Goal: Transaction & Acquisition: Book appointment/travel/reservation

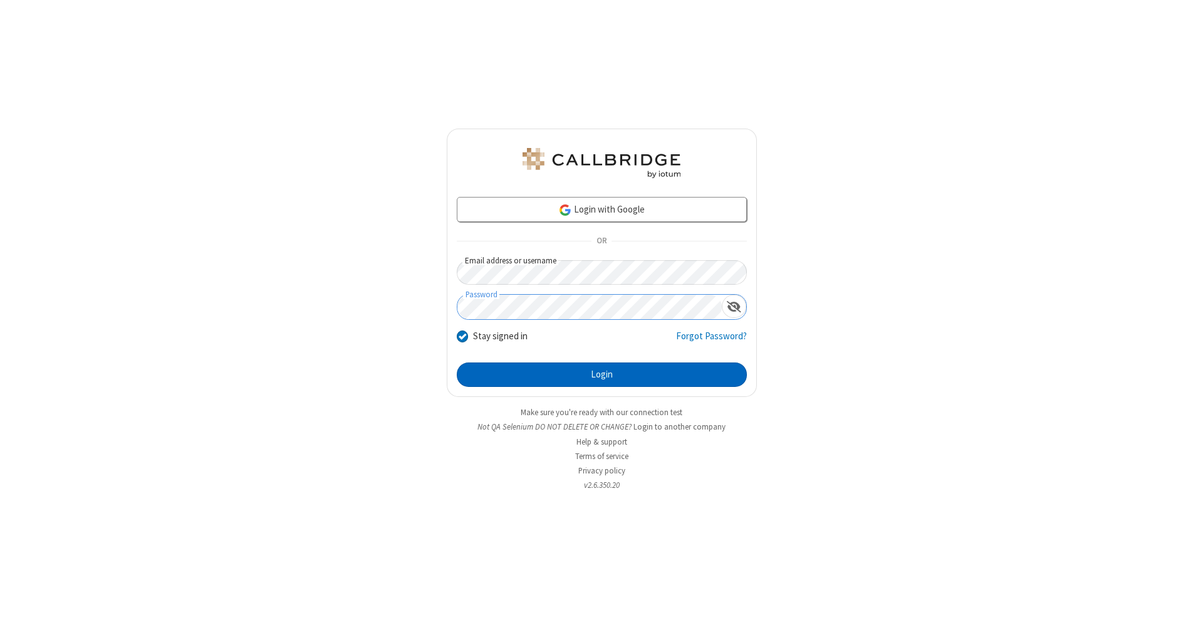
click at [602, 375] on button "Login" at bounding box center [602, 374] width 290 height 25
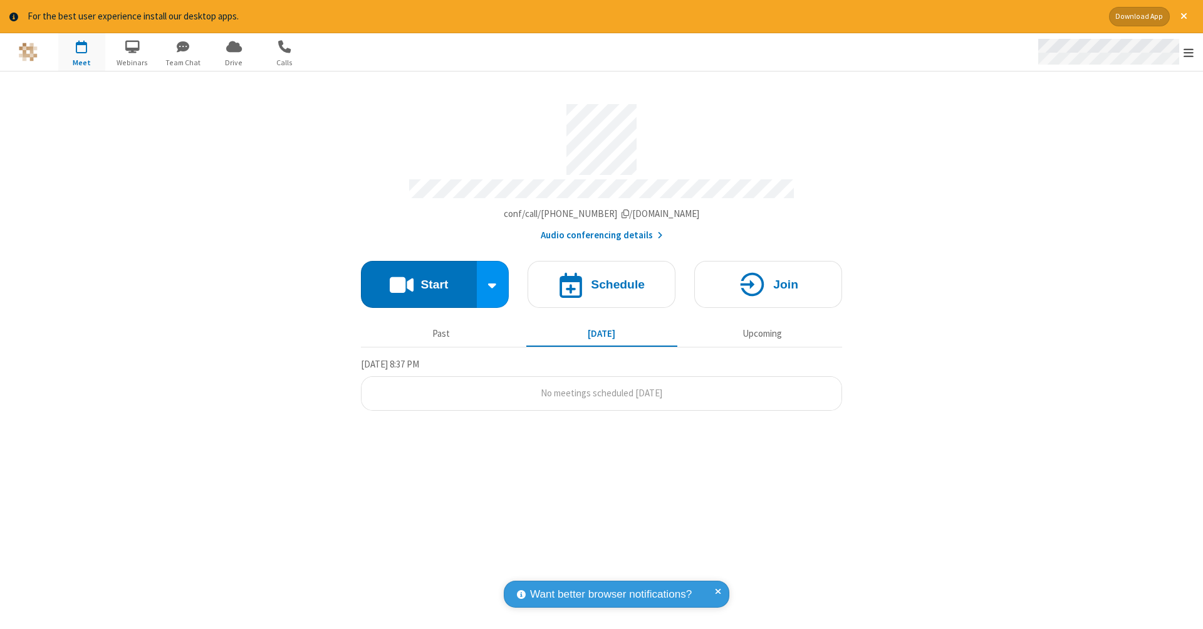
click at [1189, 53] on span "Open menu" at bounding box center [1189, 52] width 10 height 13
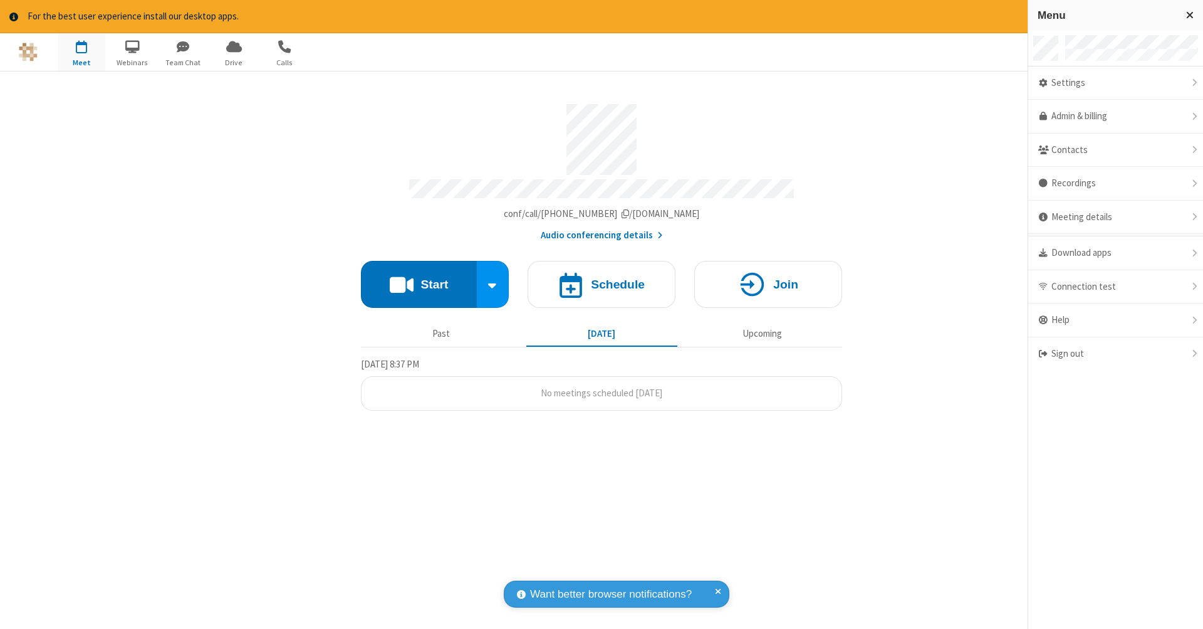
click at [81, 51] on span "button" at bounding box center [81, 46] width 47 height 21
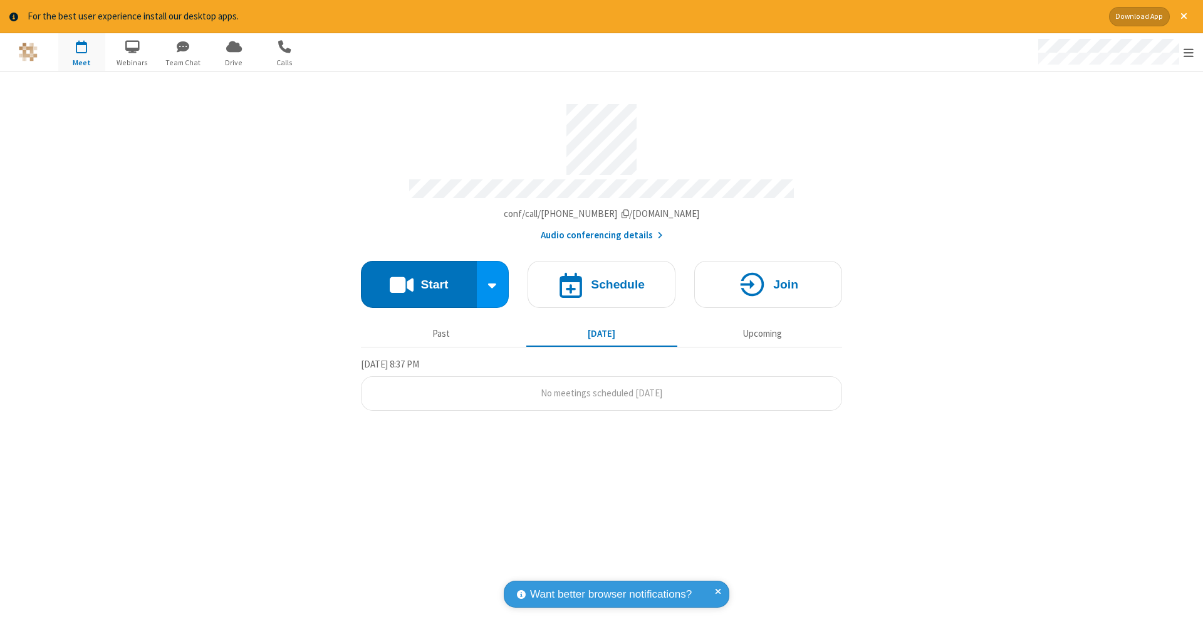
click at [81, 51] on span "button" at bounding box center [81, 46] width 47 height 21
click at [602, 278] on h4 "Schedule" at bounding box center [618, 284] width 54 height 12
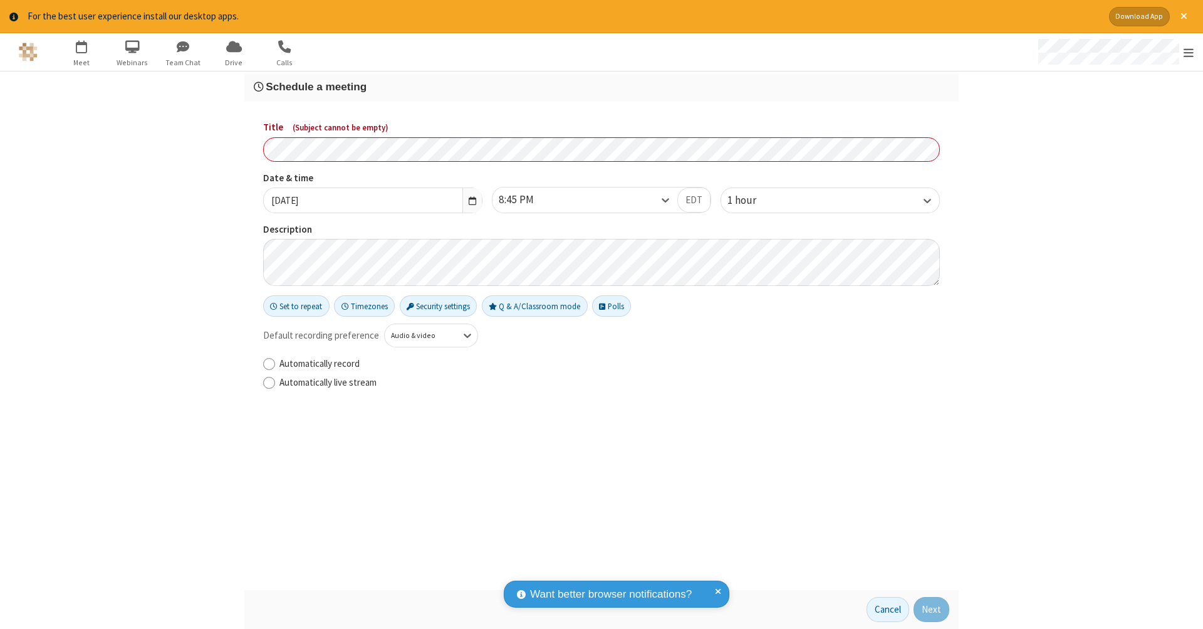
click at [602, 86] on h3 "Schedule a meeting" at bounding box center [602, 87] width 696 height 12
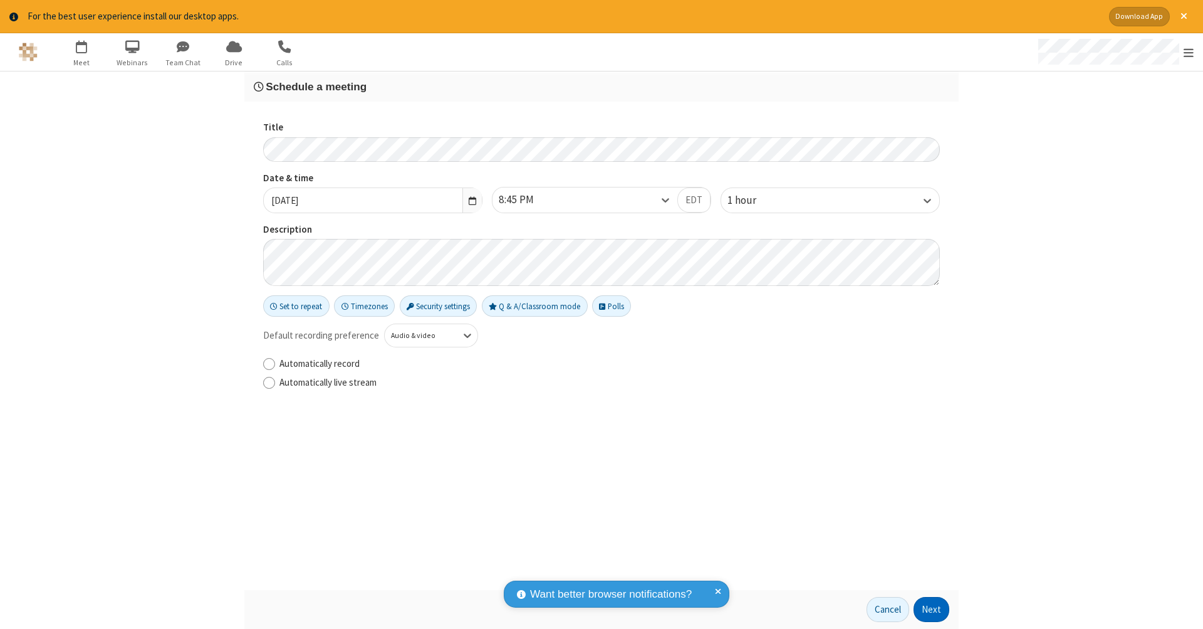
click at [932, 609] on button "Next" at bounding box center [932, 609] width 36 height 25
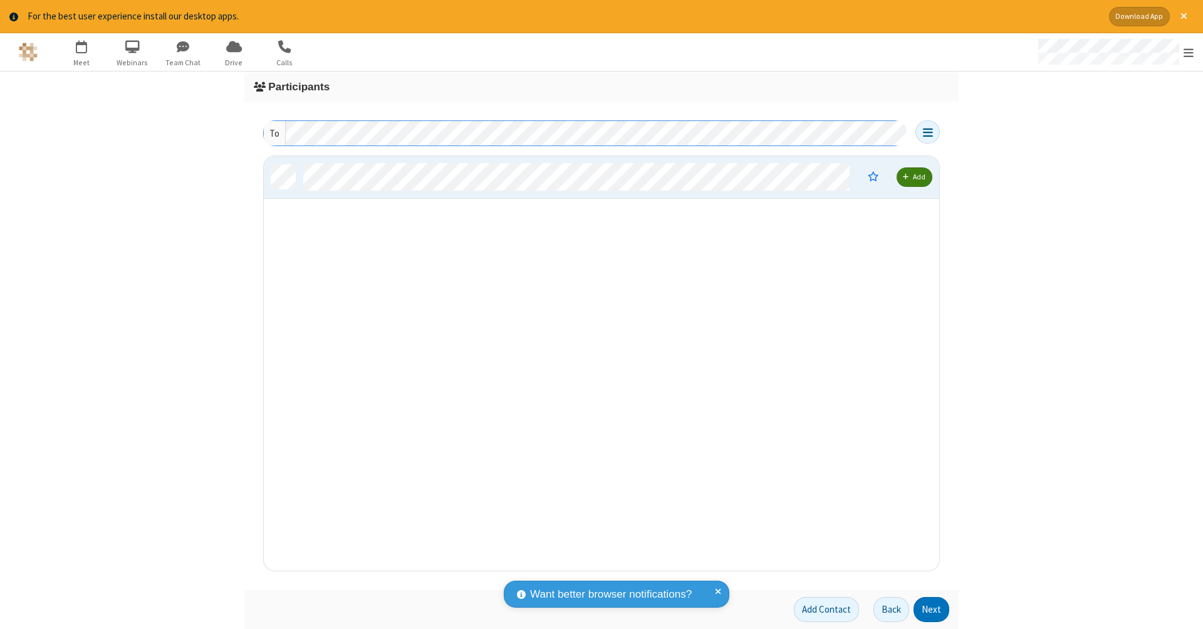
scroll to position [405, 666]
click at [932, 609] on button "Next" at bounding box center [932, 609] width 36 height 25
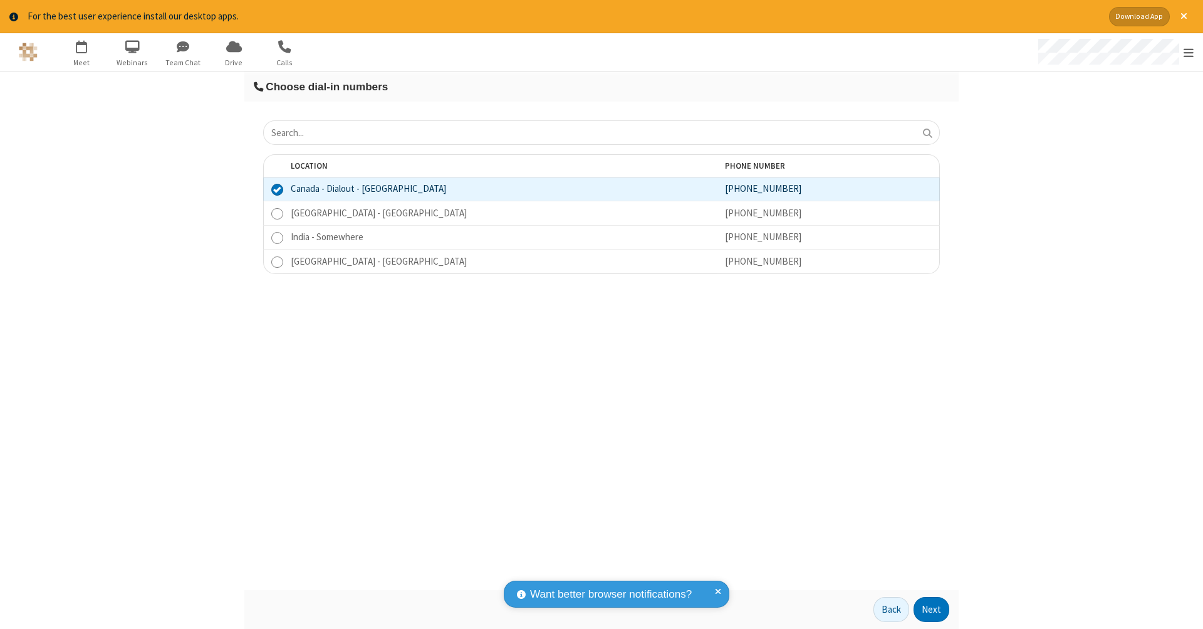
click at [932, 609] on button "Next" at bounding box center [932, 609] width 36 height 25
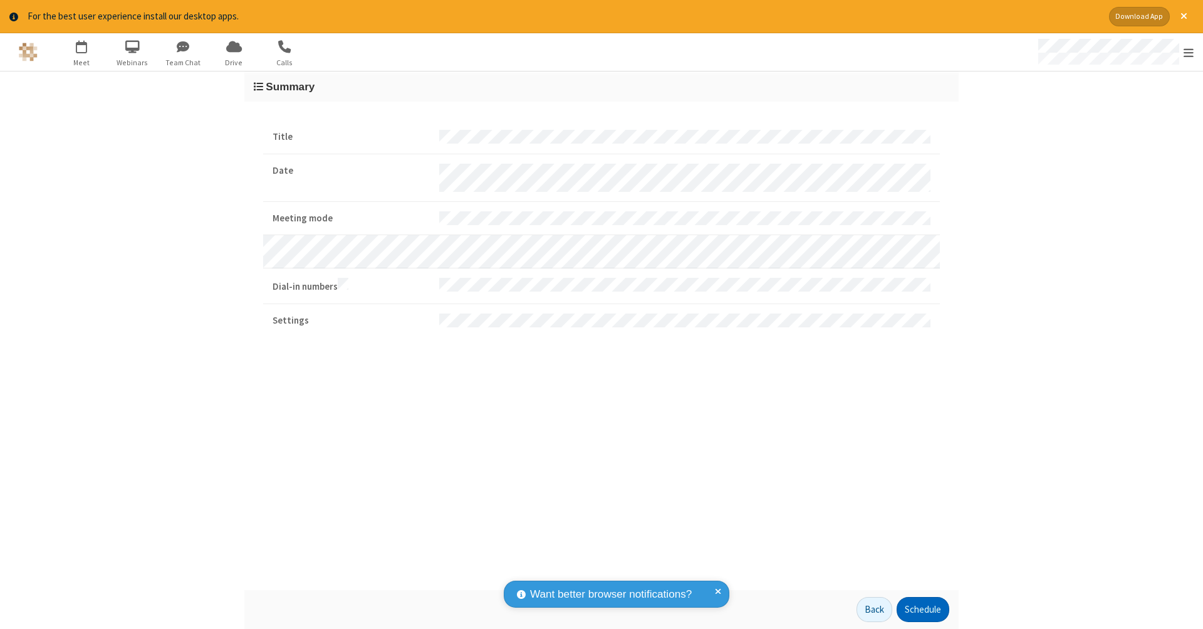
click at [923, 609] on button "Schedule" at bounding box center [923, 609] width 53 height 25
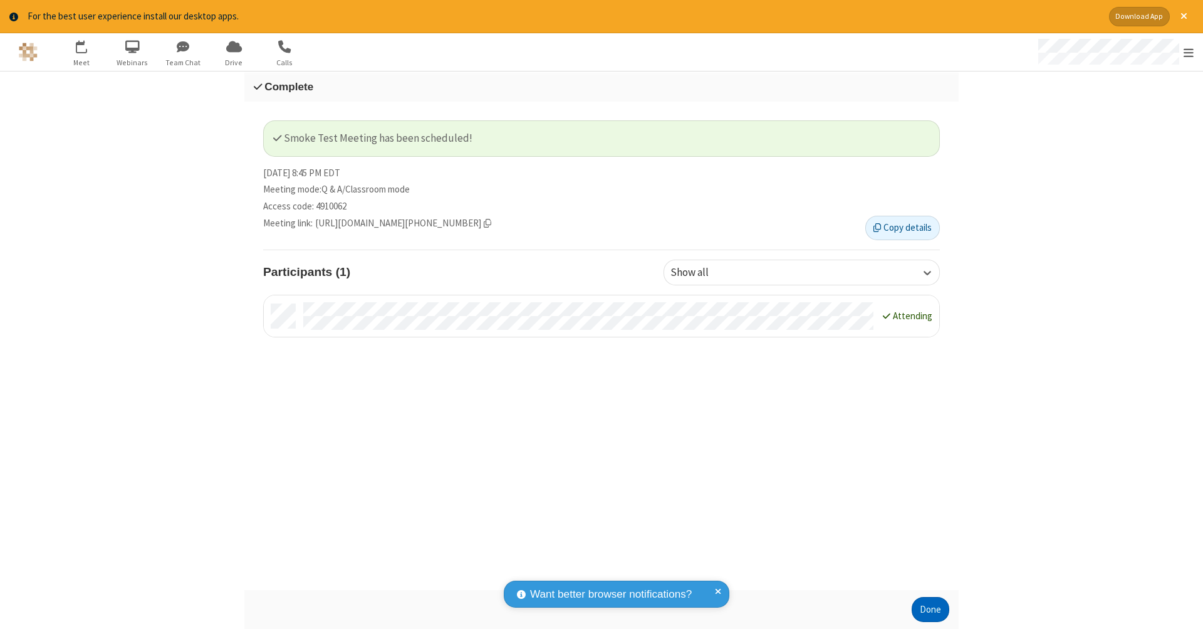
click at [931, 609] on button "Done" at bounding box center [931, 609] width 38 height 25
